Goal: Answer question/provide support: Share knowledge or assist other users

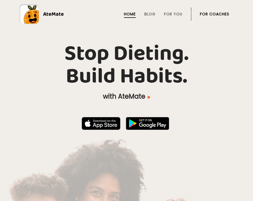
click at [210, 15] on link "For Coaches" at bounding box center [214, 14] width 29 height 4
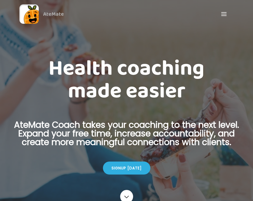
click at [225, 13] on div at bounding box center [224, 14] width 11 height 11
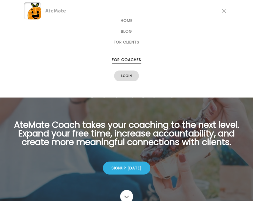
click at [134, 74] on link "Login" at bounding box center [126, 75] width 25 height 11
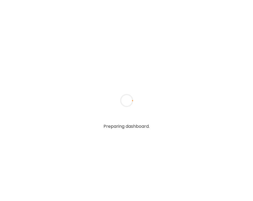
type textarea "**********"
type input "**********"
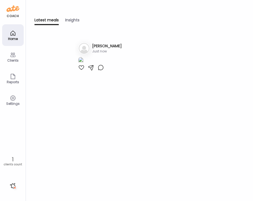
click at [14, 35] on icon at bounding box center [13, 33] width 6 height 6
click at [80, 71] on div at bounding box center [81, 67] width 6 height 6
click at [53, 19] on div "Latest meals" at bounding box center [47, 21] width 24 height 8
click at [10, 36] on icon at bounding box center [13, 33] width 6 height 6
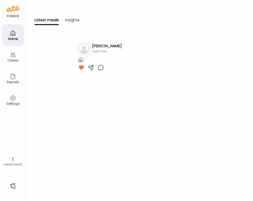
click at [16, 60] on div "Clients" at bounding box center [12, 60] width 19 height 4
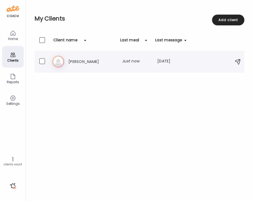
click at [93, 63] on h3 "Elizabeth Sandell" at bounding box center [91, 61] width 47 height 6
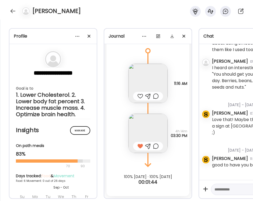
scroll to position [598, 0]
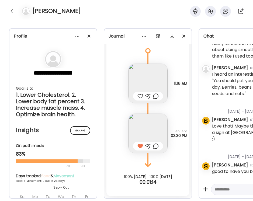
click at [155, 84] on img at bounding box center [148, 83] width 39 height 39
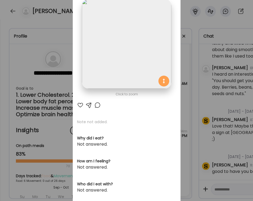
scroll to position [35, 0]
click at [80, 103] on div at bounding box center [80, 104] width 6 height 6
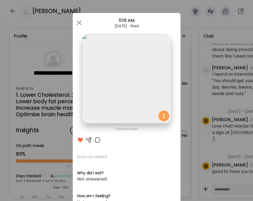
scroll to position [0, 0]
click at [80, 23] on div at bounding box center [79, 22] width 11 height 11
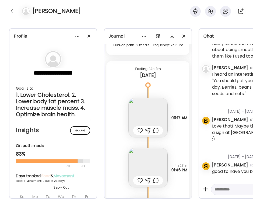
scroll to position [2715, 0]
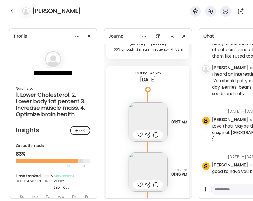
click at [152, 120] on img at bounding box center [148, 121] width 39 height 39
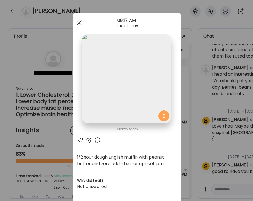
click at [78, 20] on div at bounding box center [79, 22] width 11 height 11
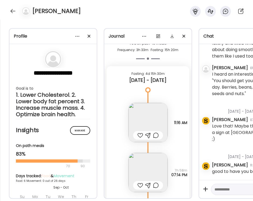
scroll to position [2527, 0]
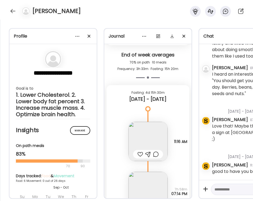
click at [157, 143] on img at bounding box center [148, 141] width 39 height 39
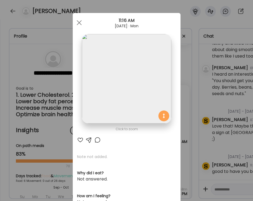
scroll to position [0, 0]
click at [78, 19] on div at bounding box center [79, 22] width 11 height 11
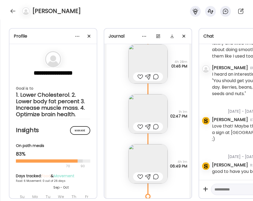
scroll to position [2822, 0]
click at [156, 64] on img at bounding box center [148, 64] width 39 height 39
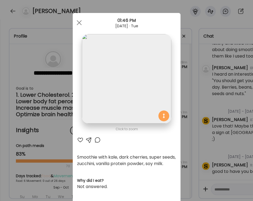
scroll to position [0, 0]
click at [102, 139] on div "AteMate AI" at bounding box center [126, 139] width 99 height 6
click at [97, 138] on div at bounding box center [97, 139] width 6 height 6
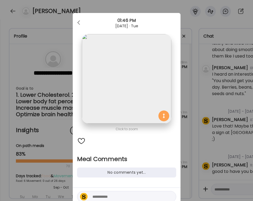
click at [117, 194] on textarea at bounding box center [128, 196] width 73 height 6
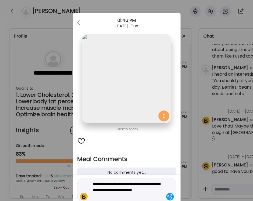
type textarea "**********"
